Goal: Ask a question

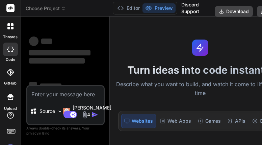
type textarea "<!DOCTYPE html> <html lang="en"> <head> <meta charset="UTF-8" /> <meta name="vi…"
type textarea "x"
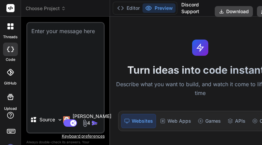
type textarea "x"
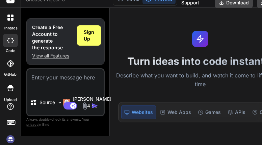
scroll to position [23, 0]
paste textarea "Machine Shop Management Software Develop In CSS, HTML And Java Scrip Programmin…"
type textarea "Machine Shop Management Software Develop In CSS, HTML And Java Scrip Programmin…"
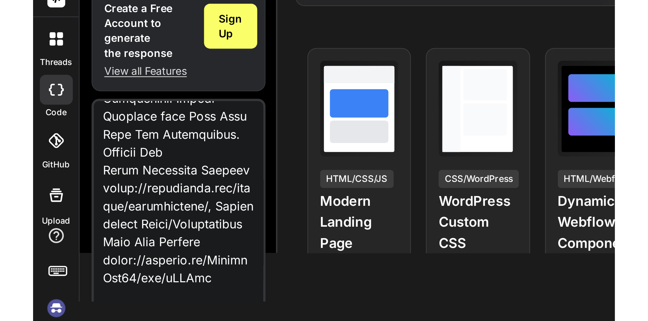
scroll to position [101, 0]
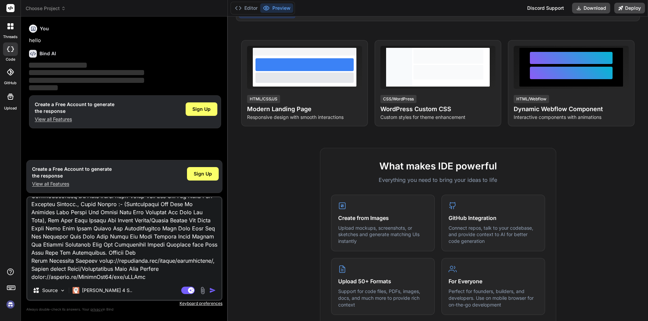
type textarea "x"
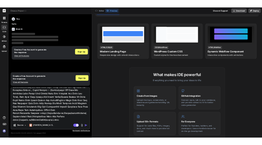
scroll to position [0, 0]
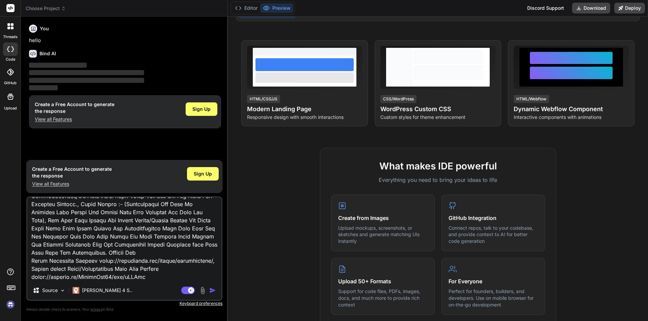
type textarea "Machine Shop Management Software Develop In CSS, HTML And Java Scrip Programmin…"
click at [212, 144] on img "button" at bounding box center [212, 290] width 7 height 7
click at [210, 144] on img "button" at bounding box center [212, 290] width 7 height 7
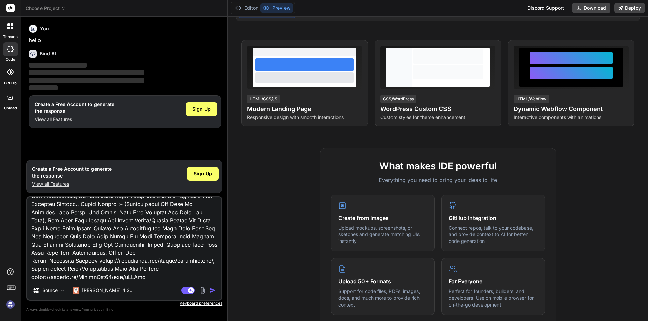
click at [210, 144] on img "button" at bounding box center [212, 290] width 7 height 7
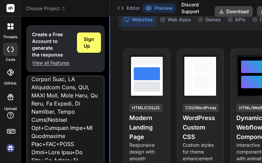
type textarea "x"
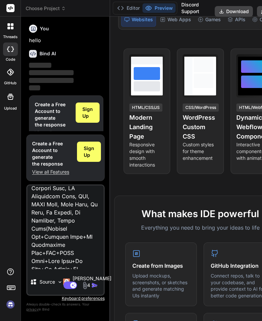
click at [91, 144] on img "button" at bounding box center [94, 285] width 7 height 7
